Goal: Information Seeking & Learning: Learn about a topic

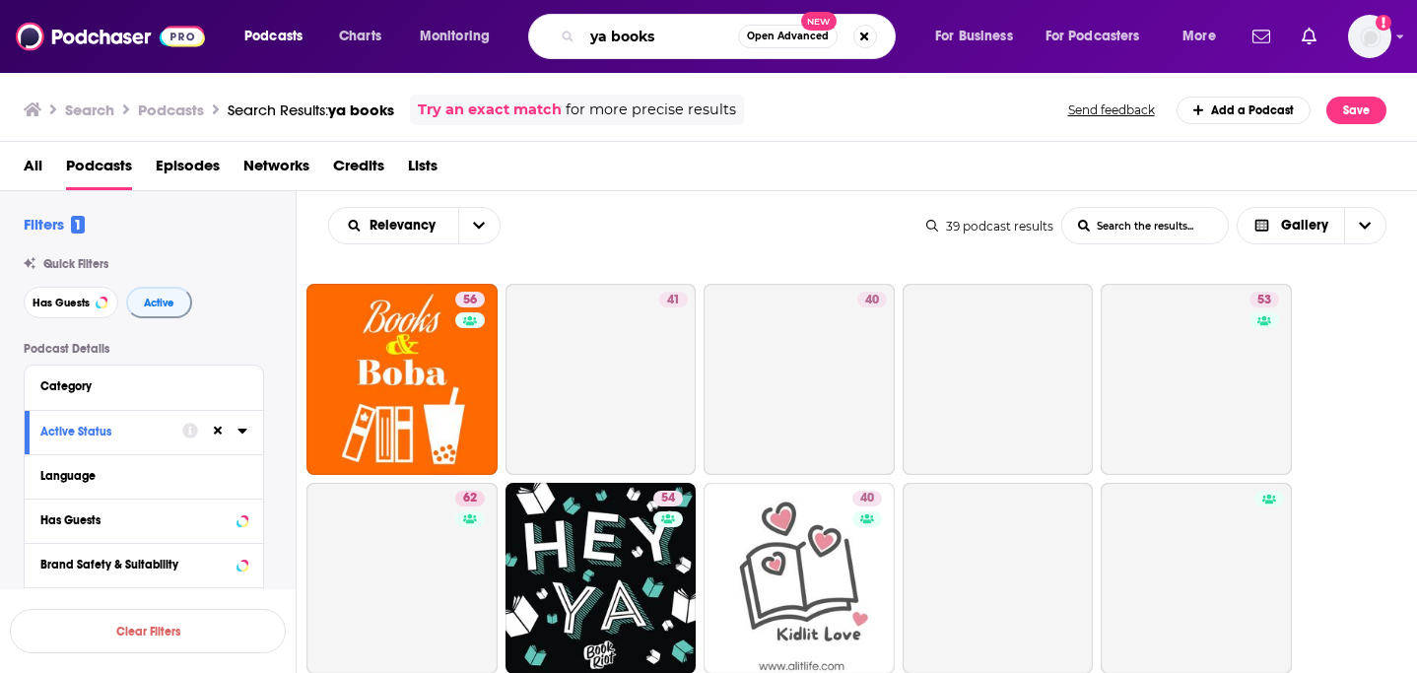
drag, startPoint x: 682, startPoint y: 37, endPoint x: 554, endPoint y: 20, distance: 129.3
click at [555, 20] on div "ya books Open Advanced New" at bounding box center [712, 36] width 368 height 45
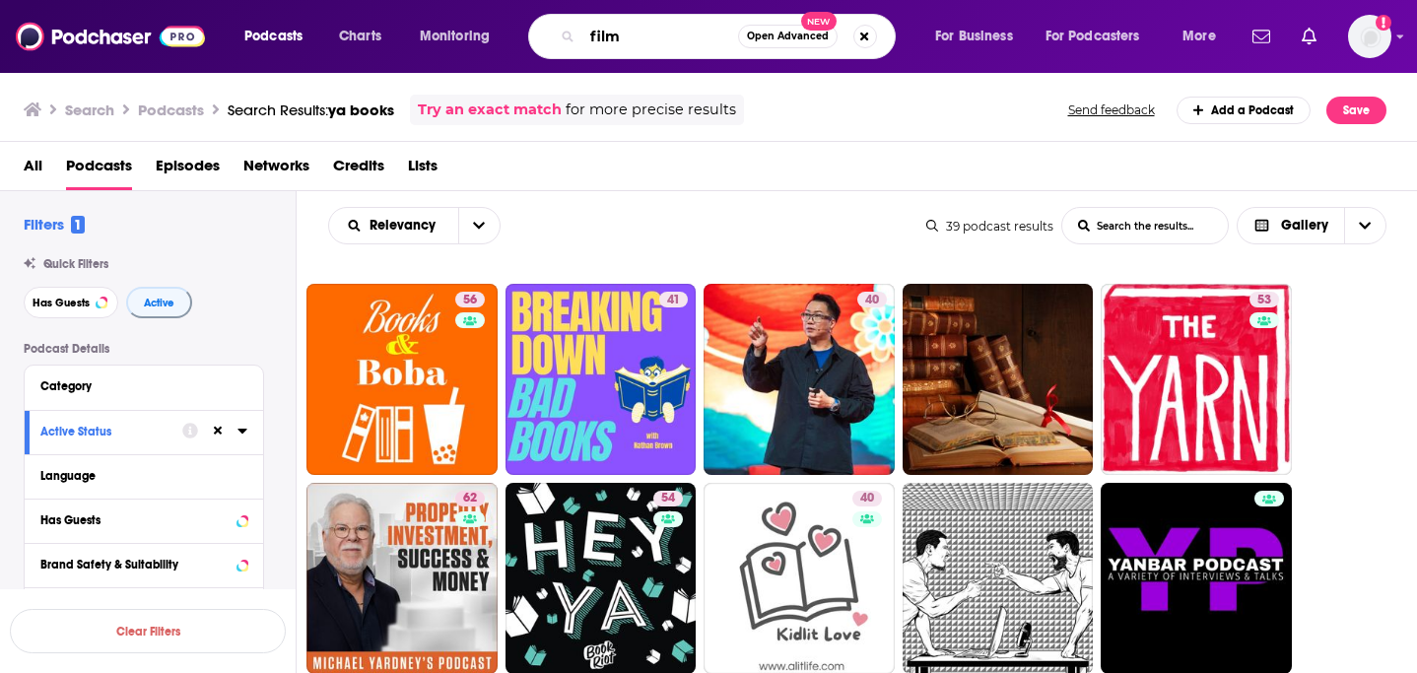
type input "film"
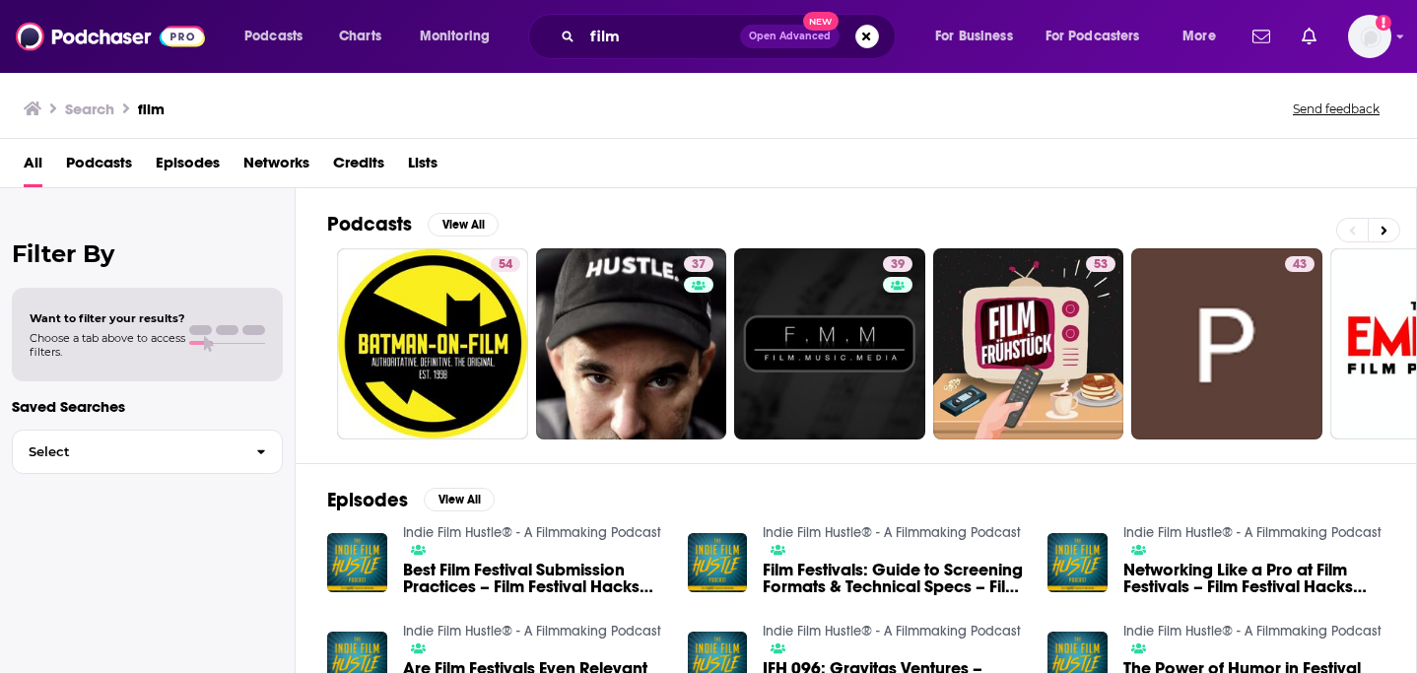
click at [90, 172] on span "Podcasts" at bounding box center [99, 167] width 66 height 40
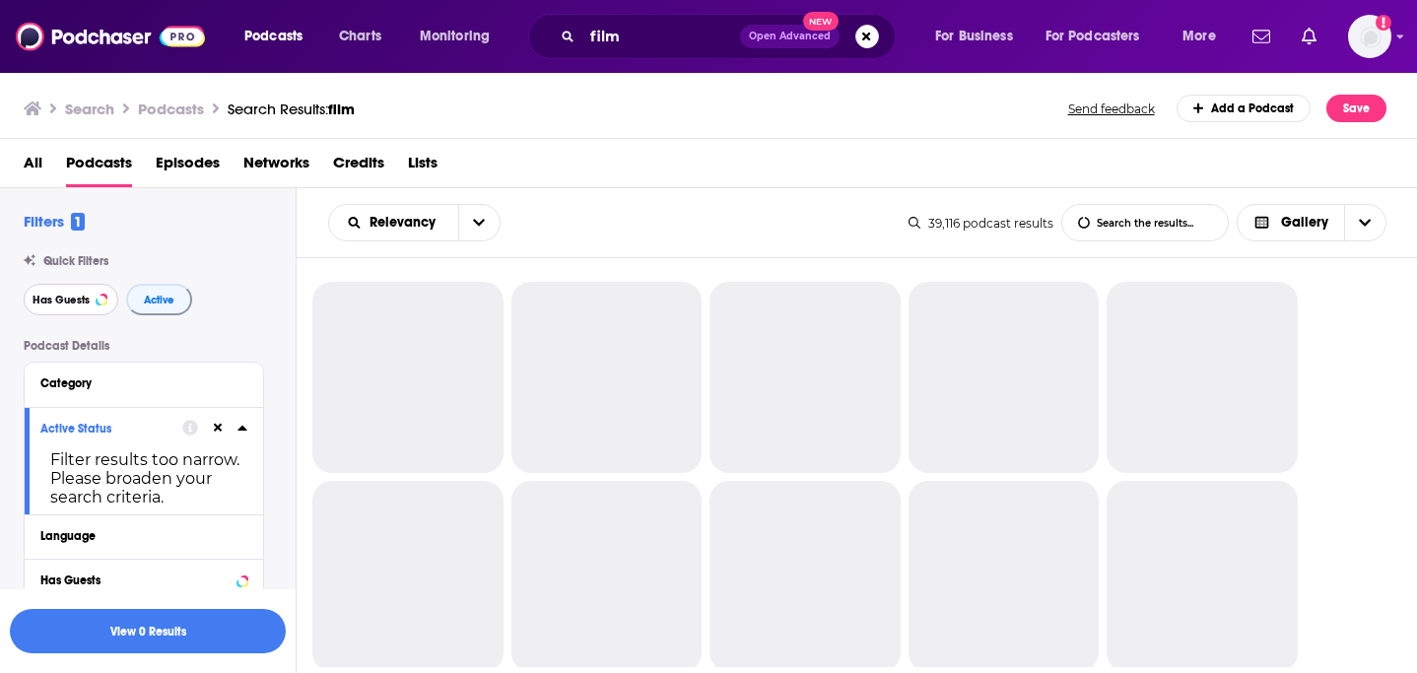
click at [87, 305] on span "Has Guests" at bounding box center [61, 300] width 57 height 11
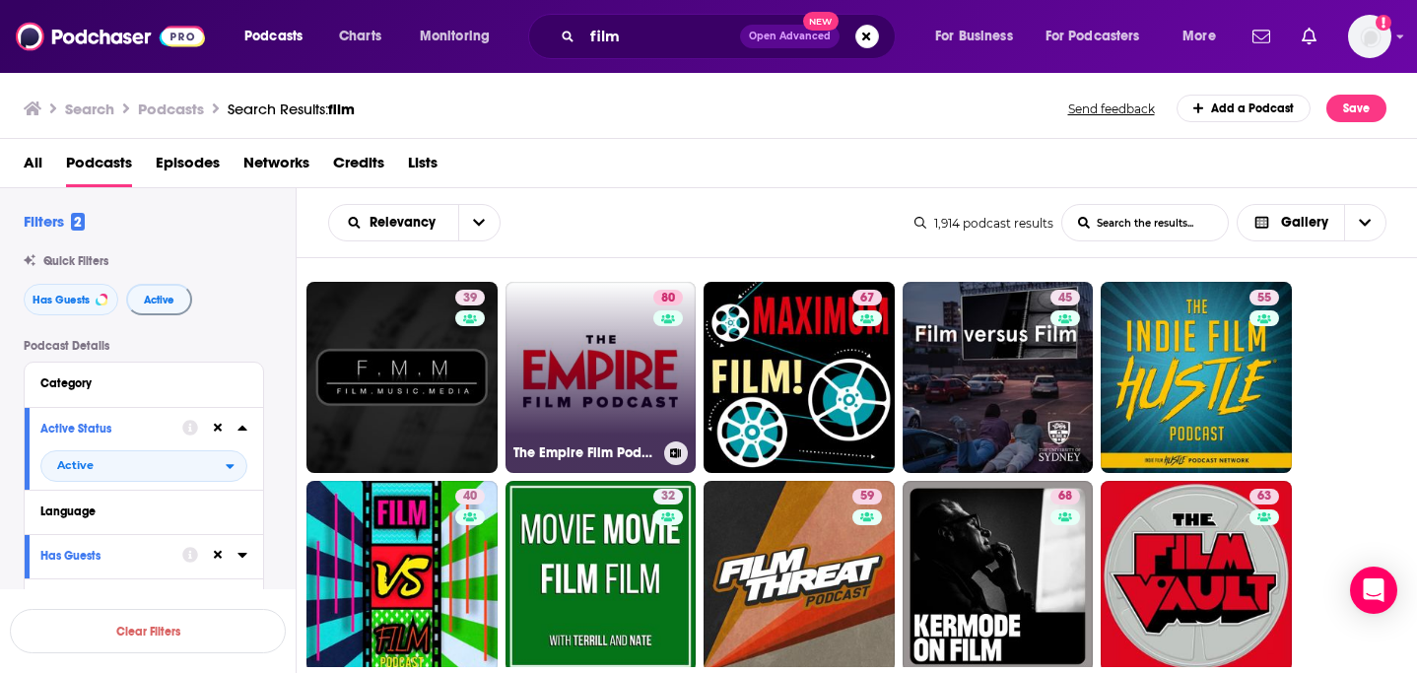
click at [573, 409] on link "80 The Empire Film Podcast" at bounding box center [601, 377] width 191 height 191
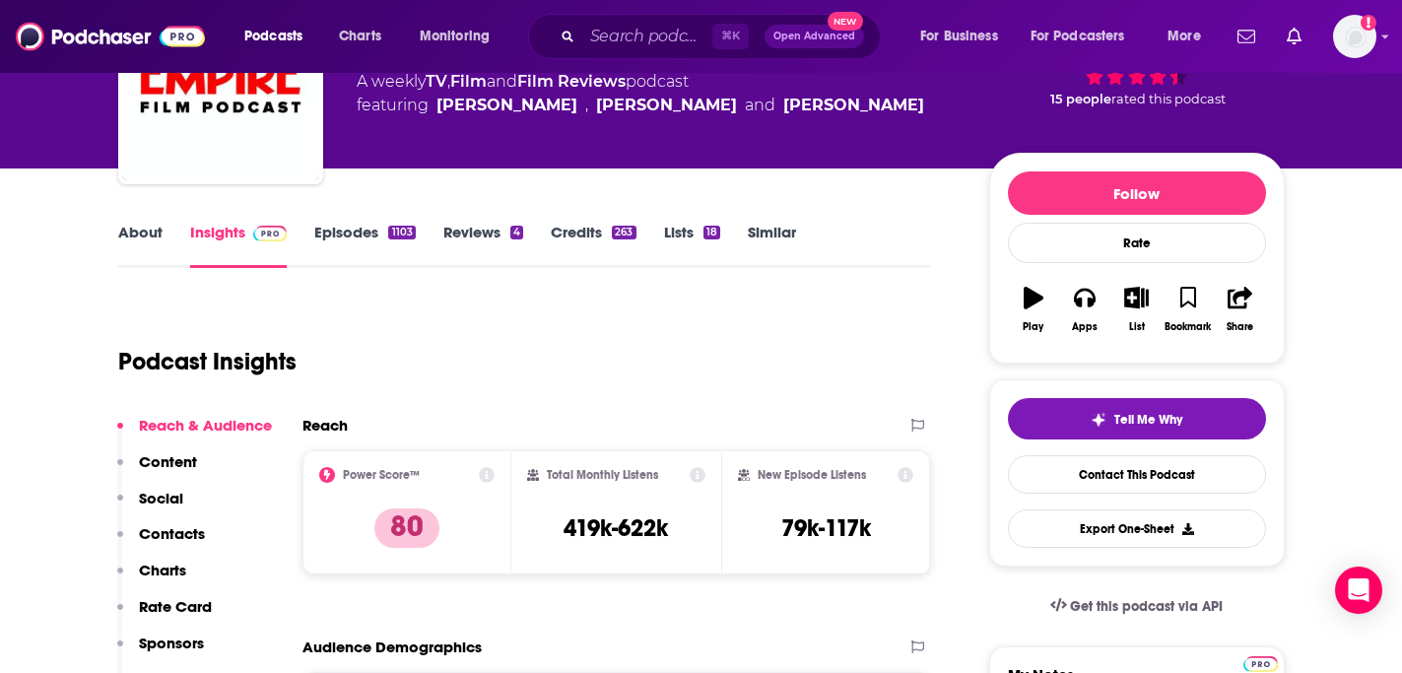
scroll to position [241, 0]
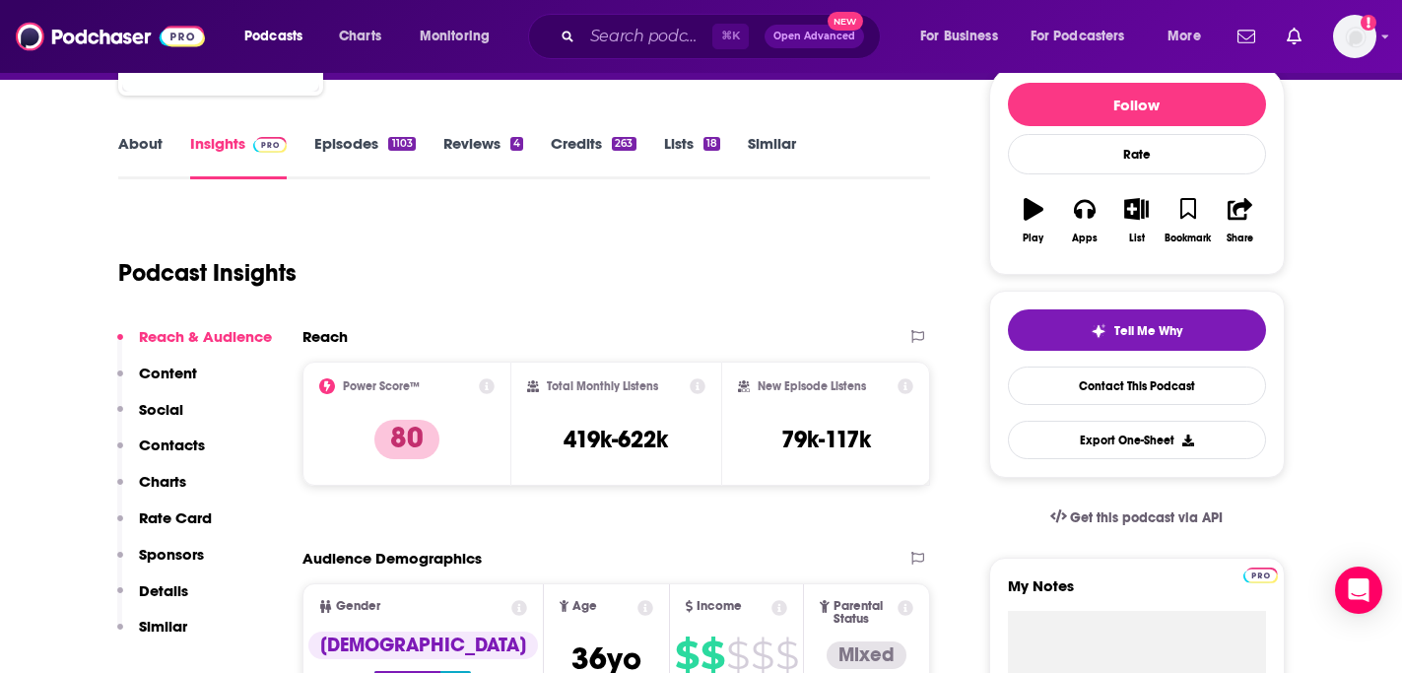
click at [391, 149] on div "1103" at bounding box center [401, 144] width 27 height 14
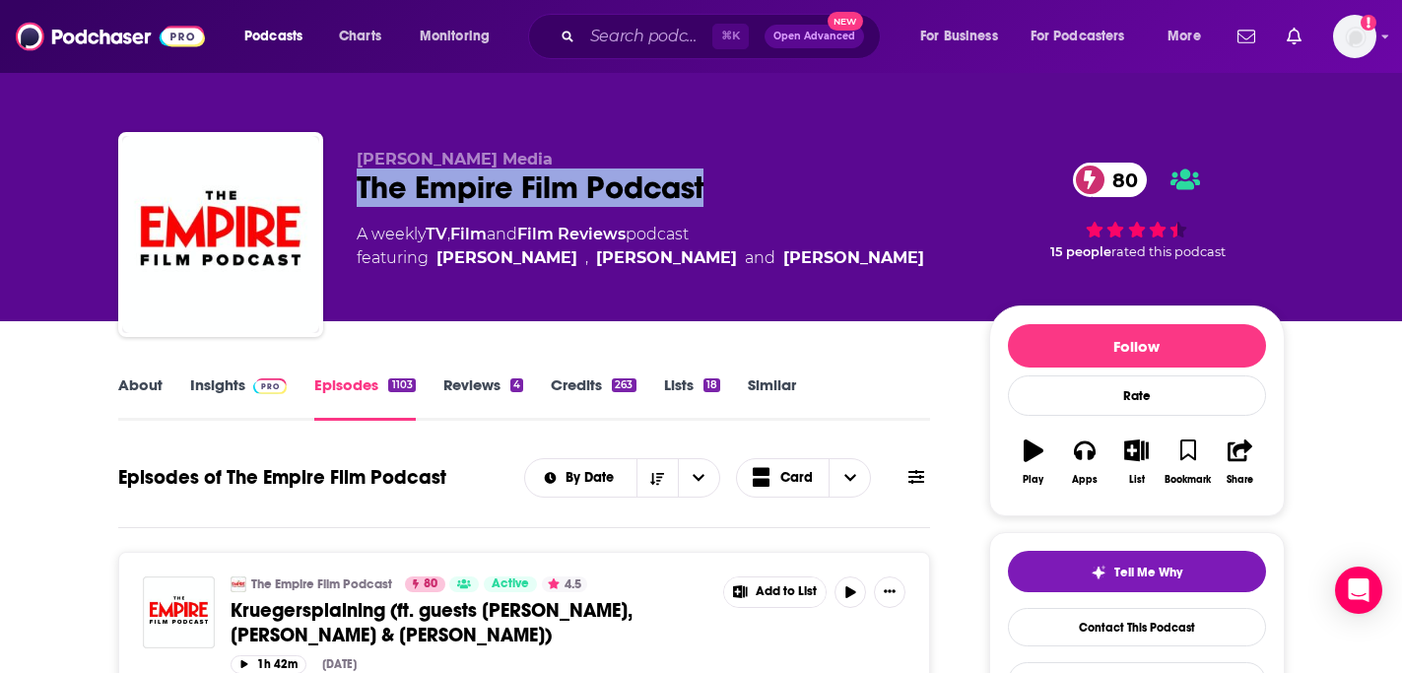
drag, startPoint x: 721, startPoint y: 185, endPoint x: 355, endPoint y: 183, distance: 366.6
click at [355, 186] on div "[PERSON_NAME] Media The Empire Film Podcast 80 A weekly TV , Film and Film Revi…" at bounding box center [701, 238] width 1167 height 213
copy h2 "The Empire Film Podcast"
